Goal: Register for event/course

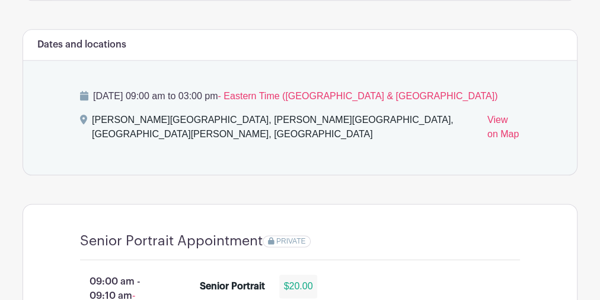
scroll to position [854, 0]
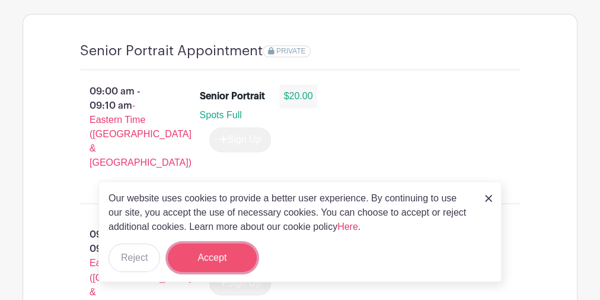
click at [233, 265] on button "Accept" at bounding box center [212, 257] width 89 height 28
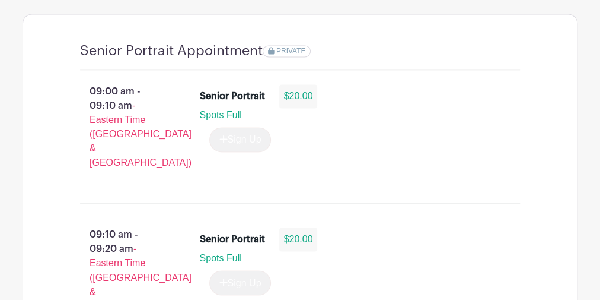
click at [221, 97] on div "Senior Portrait" at bounding box center [232, 96] width 65 height 14
click at [230, 130] on div "Sign Up" at bounding box center [236, 139] width 72 height 25
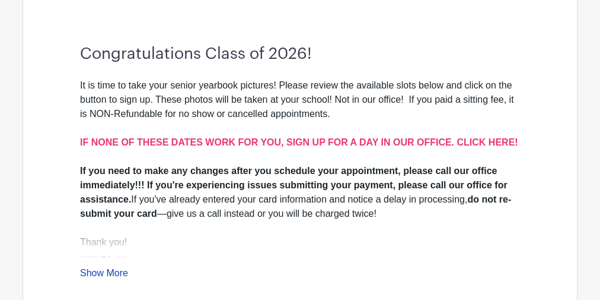
scroll to position [353, 0]
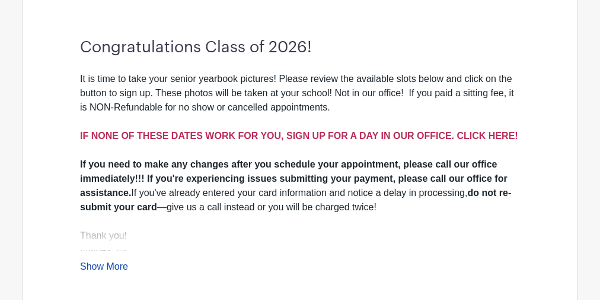
click at [471, 131] on strong "IF NONE OF THESE DATES WORK FOR YOU, SIGN UP FOR A DAY IN OUR OFFICE. CLICK HER…" at bounding box center [299, 136] width 438 height 10
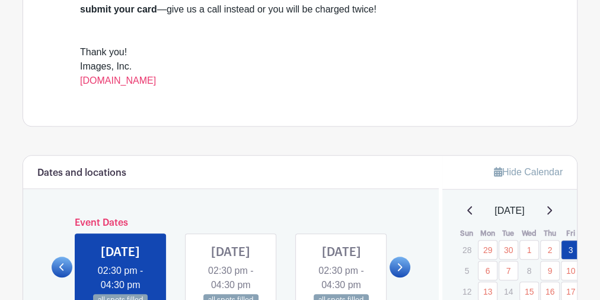
scroll to position [665, 0]
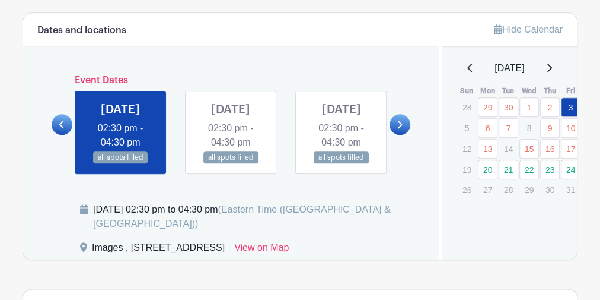
click at [405, 134] on link at bounding box center [400, 124] width 21 height 21
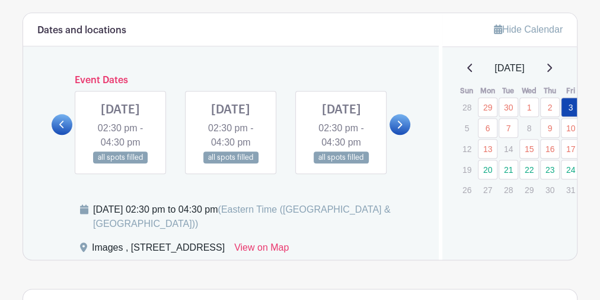
click at [404, 132] on link at bounding box center [400, 124] width 21 height 21
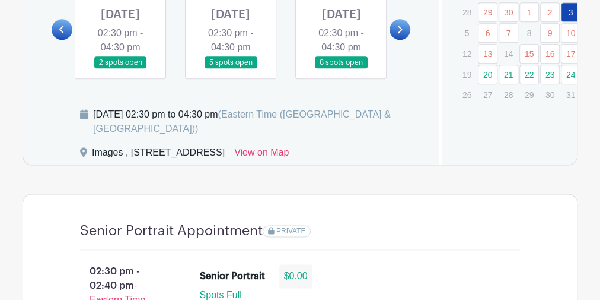
scroll to position [427, 0]
